Goal: Check status: Check status

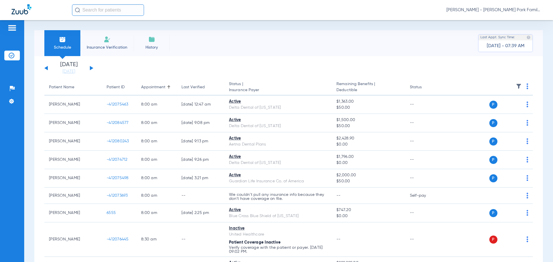
click at [92, 68] on button at bounding box center [91, 68] width 3 height 4
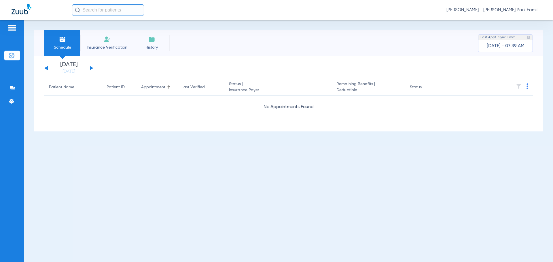
click at [86, 66] on div "[DATE] [DATE] [DATE] [DATE] [DATE] [DATE] [DATE] [DATE] [DATE] [DATE] [DATE] [D…" at bounding box center [68, 68] width 49 height 13
click at [89, 68] on div "[DATE] [DATE] [DATE] [DATE] [DATE] [DATE] [DATE] [DATE] [DATE] [DATE] [DATE] [D…" at bounding box center [68, 68] width 49 height 13
click at [91, 68] on button at bounding box center [91, 68] width 3 height 4
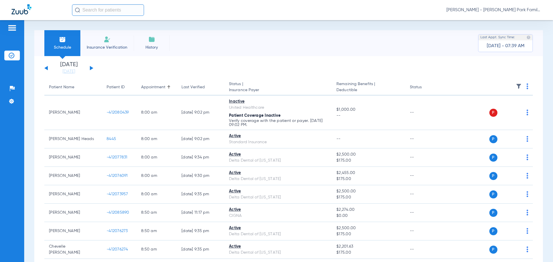
click at [517, 87] on img at bounding box center [518, 86] width 6 height 6
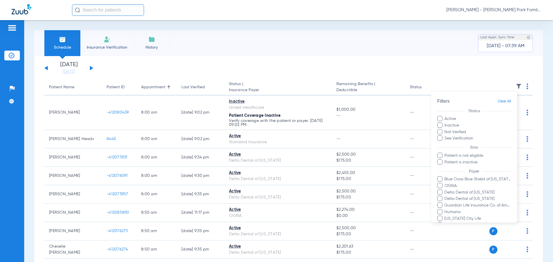
scroll to position [118, 0]
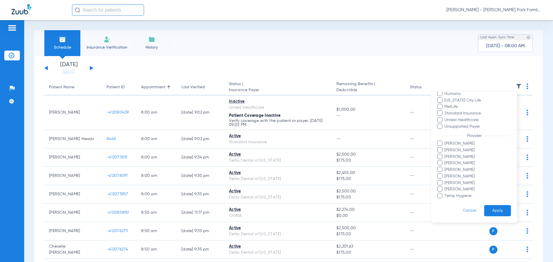
click at [374, 52] on div at bounding box center [276, 131] width 553 height 262
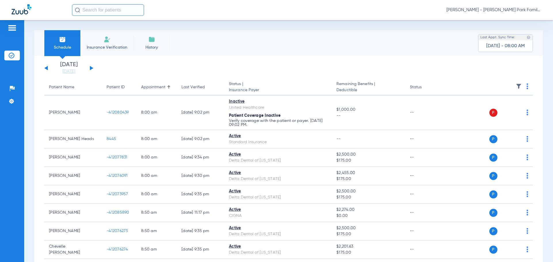
click at [515, 84] on img at bounding box center [518, 86] width 6 height 6
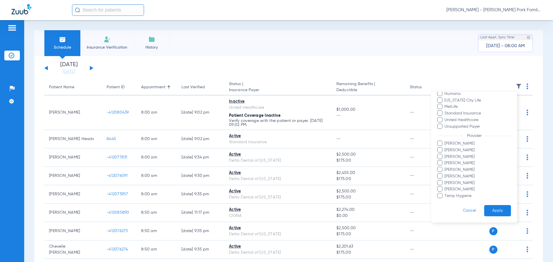
click at [380, 75] on div at bounding box center [276, 131] width 553 height 262
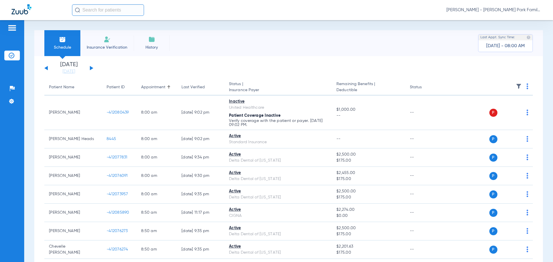
click at [47, 67] on button at bounding box center [45, 68] width 3 height 4
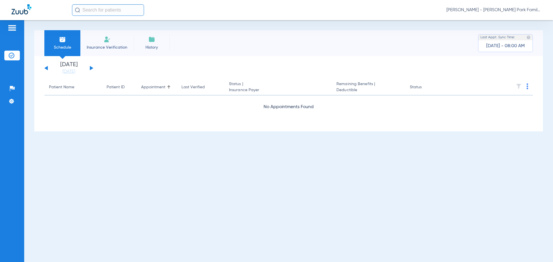
click at [94, 68] on app-single-date-navigator "[DATE] [DATE] [DATE] [DATE] [DATE] [DATE] [DATE] [DATE] [DATE] [DATE] [DATE] [D…" at bounding box center [288, 68] width 488 height 13
click at [90, 68] on button at bounding box center [91, 68] width 3 height 4
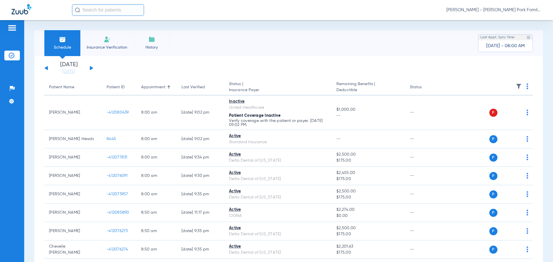
click at [515, 85] on img at bounding box center [518, 86] width 6 height 6
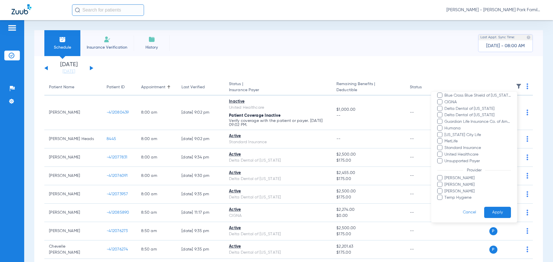
scroll to position [85, 0]
click at [439, 190] on span at bounding box center [439, 189] width 5 height 5
click at [445, 194] on input "[PERSON_NAME]" at bounding box center [445, 194] width 0 height 0
click at [488, 211] on button "Apply" at bounding box center [497, 210] width 27 height 11
